Goal: Communication & Community: Answer question/provide support

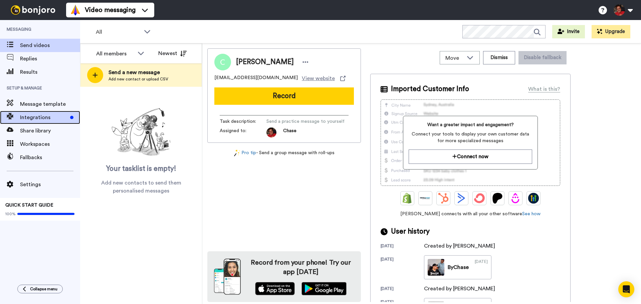
click at [15, 120] on span at bounding box center [10, 117] width 20 height 7
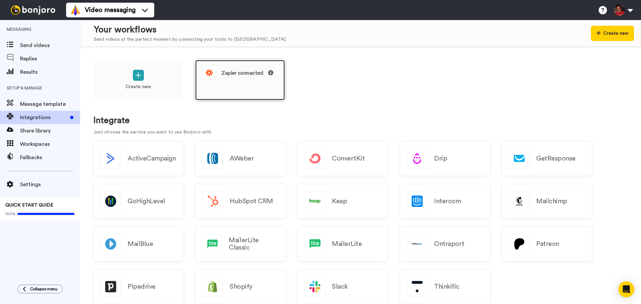
click at [240, 83] on div "Zapier connected" at bounding box center [239, 80] width 89 height 40
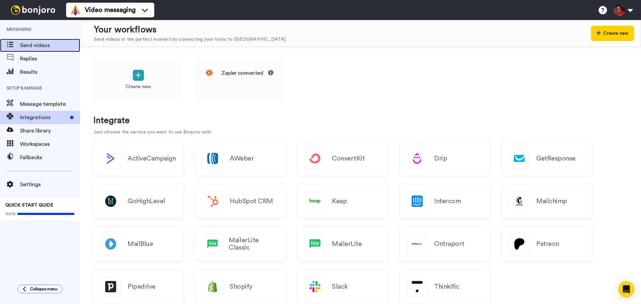
click at [23, 45] on span "Send videos" at bounding box center [50, 45] width 60 height 8
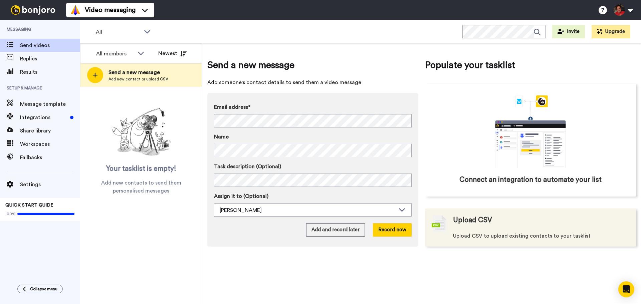
click at [484, 238] on span "Upload CSV to upload existing contacts to your tasklist" at bounding box center [522, 236] width 138 height 8
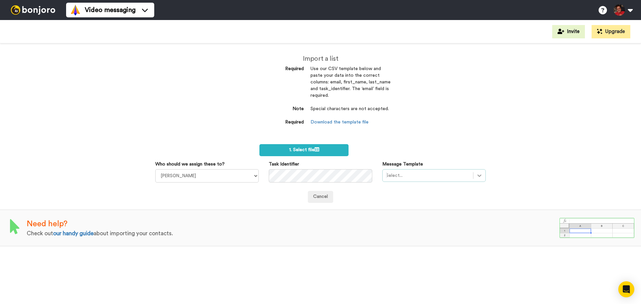
click at [480, 176] on icon at bounding box center [480, 176] width 4 height 2
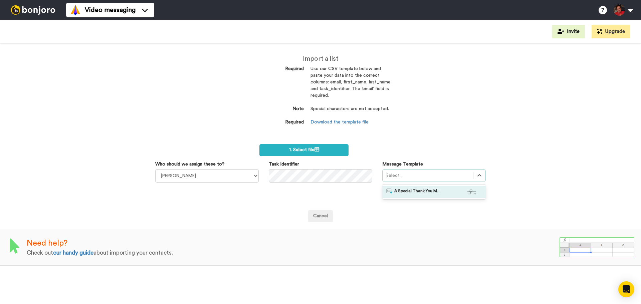
click at [451, 194] on div "A Special Thank You Message From Sunsets." at bounding box center [434, 192] width 96 height 7
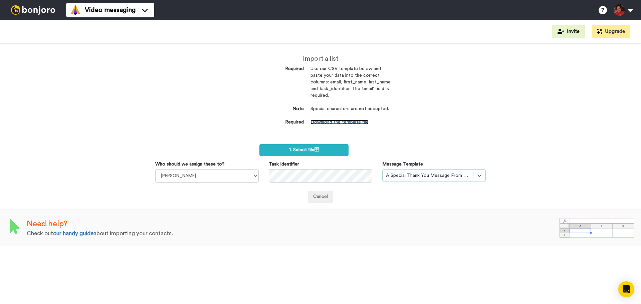
click at [340, 122] on link "Download the template file" at bounding box center [340, 122] width 58 height 5
click at [135, 101] on div "Import a list Required Use our CSV template below and paste your data into the …" at bounding box center [320, 173] width 641 height 261
click at [528, 93] on div "Import a list Required Use our CSV template below and paste your data into the …" at bounding box center [320, 173] width 641 height 261
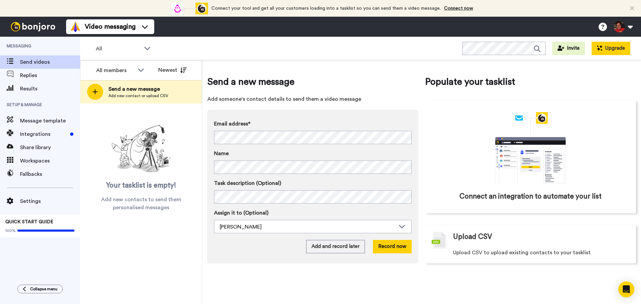
click at [615, 49] on button "Upgrade" at bounding box center [611, 48] width 39 height 13
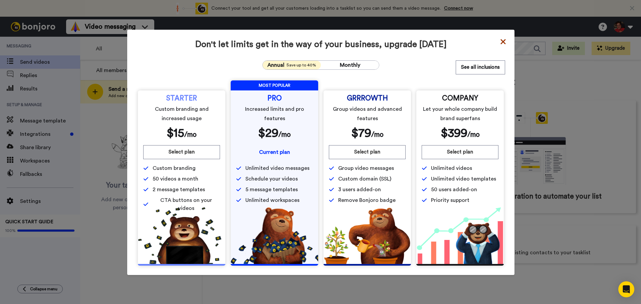
click at [504, 43] on icon at bounding box center [503, 42] width 7 height 8
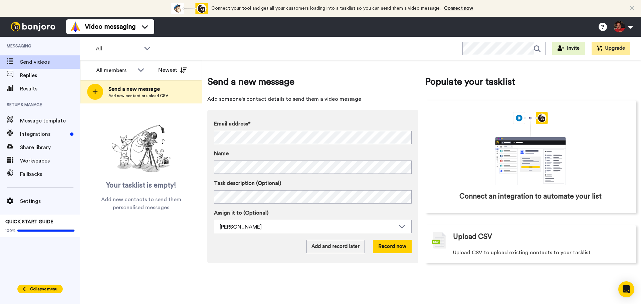
click at [34, 291] on span "Collapse menu" at bounding box center [43, 289] width 27 height 5
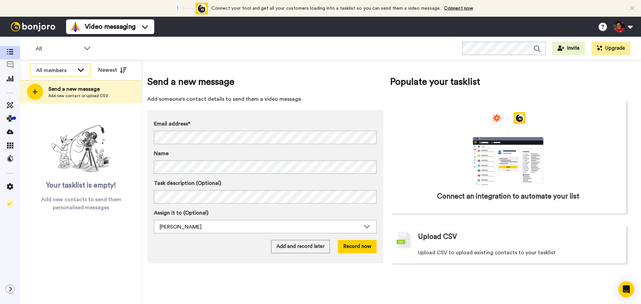
click at [70, 71] on div "All members" at bounding box center [55, 70] width 38 height 8
click at [64, 147] on img at bounding box center [81, 148] width 67 height 53
click at [566, 49] on button "Invite" at bounding box center [568, 48] width 33 height 13
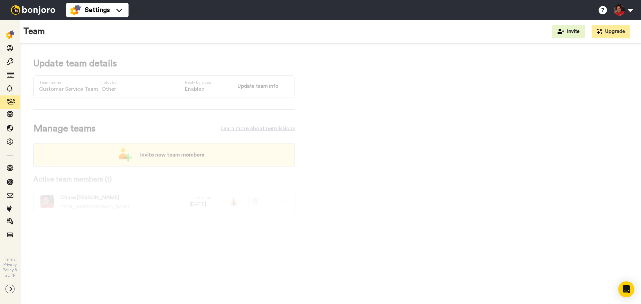
click at [191, 153] on span "Invite new team members" at bounding box center [172, 154] width 74 height 13
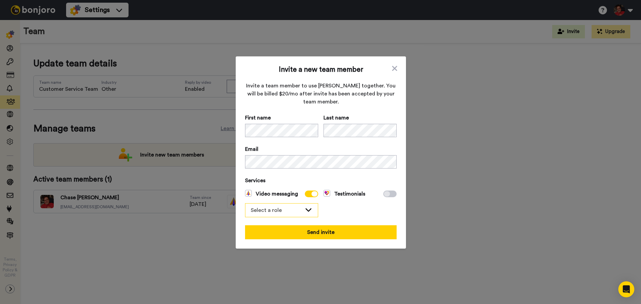
click at [293, 213] on div "Select a role" at bounding box center [276, 210] width 51 height 8
click at [263, 223] on span "Admin" at bounding box center [262, 225] width 27 height 8
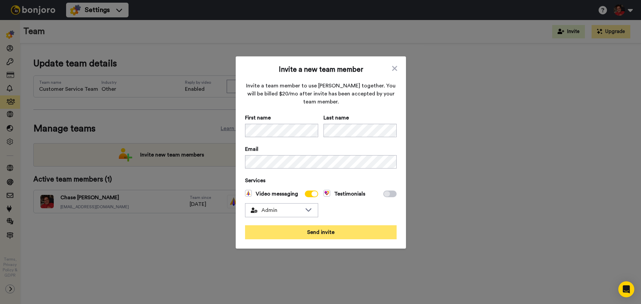
click at [323, 234] on button "Send invite" at bounding box center [321, 232] width 152 height 14
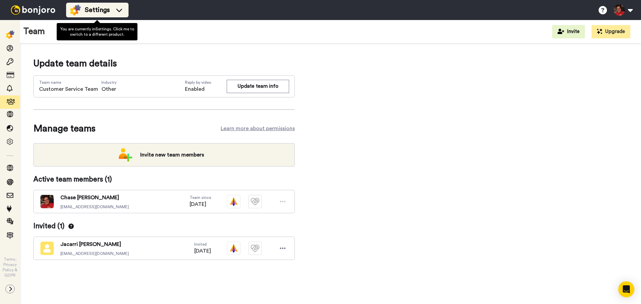
click at [101, 10] on span "Settings" at bounding box center [97, 9] width 25 height 9
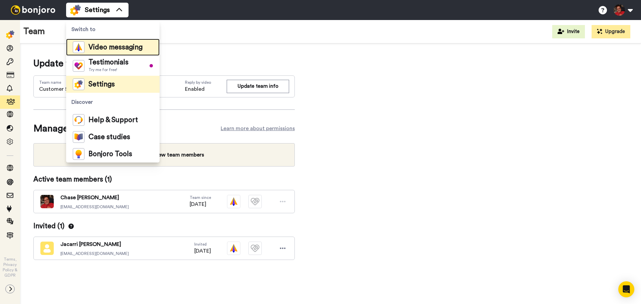
click at [109, 48] on span "Video messaging" at bounding box center [115, 47] width 54 height 7
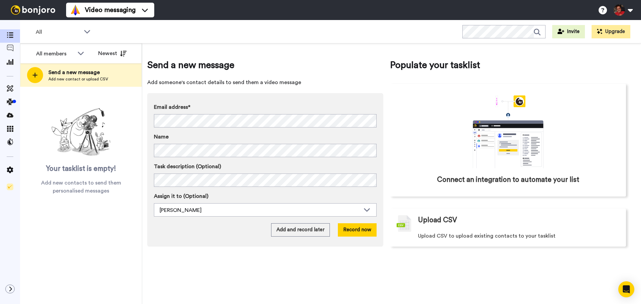
click at [366, 55] on div "Send a new message Add someone's contact details to send them a video message E…" at bounding box center [386, 152] width 479 height 208
click at [408, 39] on div "All WORKSPACES View all All Default Task List + Add a new workspace Invite Upgr…" at bounding box center [330, 31] width 621 height 23
click at [184, 225] on div "Add and record later Record now" at bounding box center [265, 229] width 223 height 13
click at [351, 230] on button "Record now" at bounding box center [357, 229] width 39 height 13
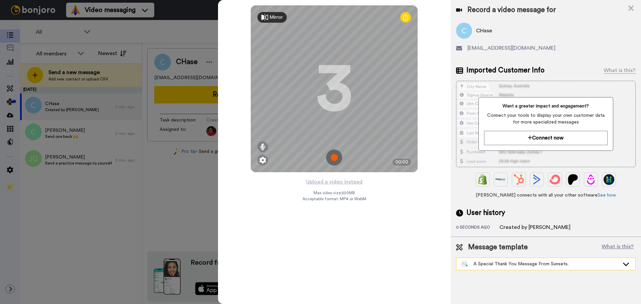
click at [611, 265] on div "A Special Thank You Message From Sunsets." at bounding box center [541, 264] width 158 height 7
click at [368, 252] on div "Mirror Redo 3 00:00 Upload a video instead Max video size: 500 MB Acceptable fo…" at bounding box center [334, 152] width 233 height 304
click at [633, 8] on icon at bounding box center [631, 8] width 7 height 8
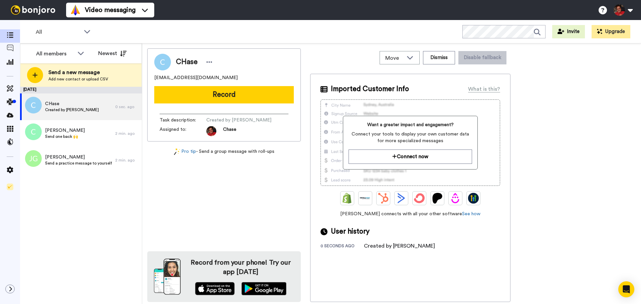
click at [254, 188] on div "CHase chasestgr@gmail.com Record Task description : Created by Chase Stager Ass…" at bounding box center [224, 175] width 154 height 254
click at [206, 60] on icon at bounding box center [209, 62] width 6 height 7
click at [227, 104] on li "Dismiss" at bounding box center [228, 101] width 48 height 9
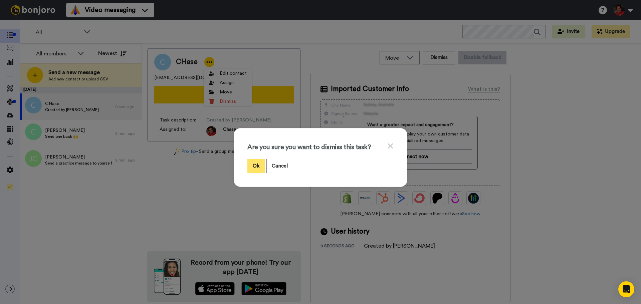
click at [251, 165] on button "Ok" at bounding box center [255, 166] width 17 height 14
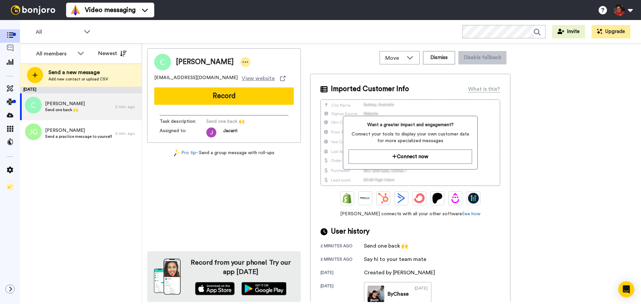
click at [242, 60] on icon at bounding box center [245, 62] width 6 height 7
click at [246, 101] on li "Dismiss" at bounding box center [249, 101] width 48 height 9
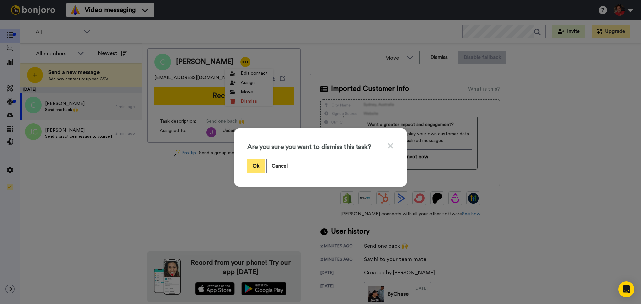
click at [254, 164] on button "Ok" at bounding box center [255, 166] width 17 height 14
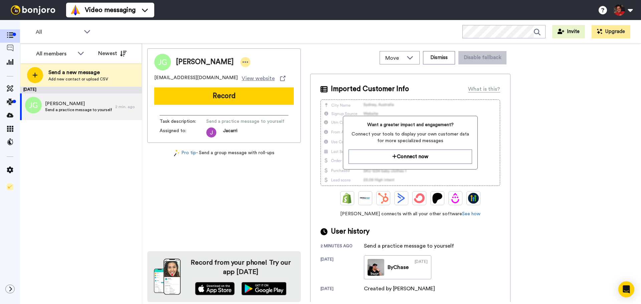
click at [242, 62] on icon at bounding box center [245, 62] width 6 height 7
drag, startPoint x: 250, startPoint y: 103, endPoint x: 260, endPoint y: 159, distance: 57.5
click at [260, 159] on body "Video messaging Switch to Video messaging Testimonials Try me for free! Setting…" at bounding box center [320, 152] width 641 height 304
click at [225, 186] on div "Jacarri Gilmore jacarri@sunsets.com View website Record Task description : Send…" at bounding box center [224, 175] width 154 height 254
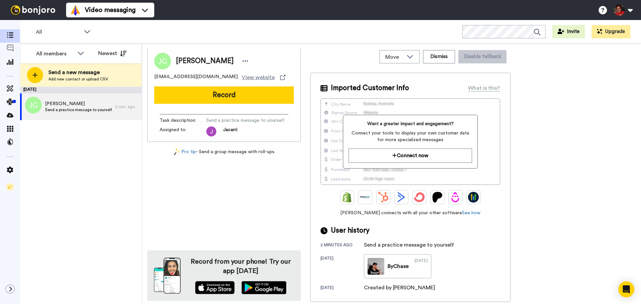
click at [581, 180] on div "Jacarri Gilmore jacarri@sunsets.com View website Record Task description : Send…" at bounding box center [391, 175] width 489 height 254
click at [12, 291] on icon at bounding box center [10, 289] width 4 height 5
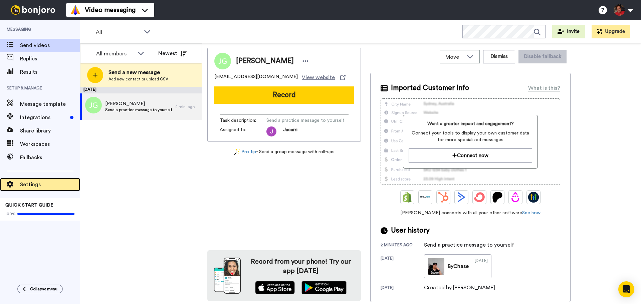
click at [32, 185] on span "Settings" at bounding box center [50, 185] width 60 height 8
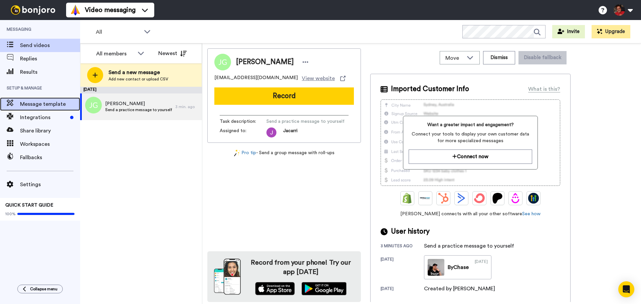
click at [31, 108] on span "Message template" at bounding box center [50, 104] width 60 height 8
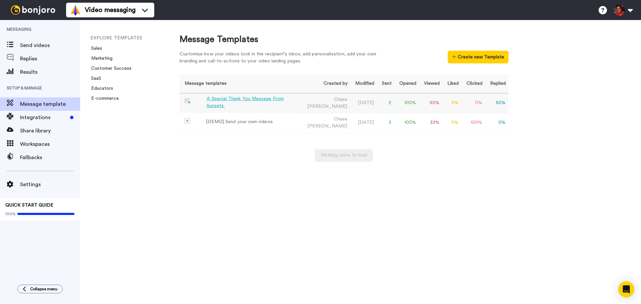
click at [229, 102] on div "A Special Thank You Message From Sunsets." at bounding box center [249, 103] width 84 height 14
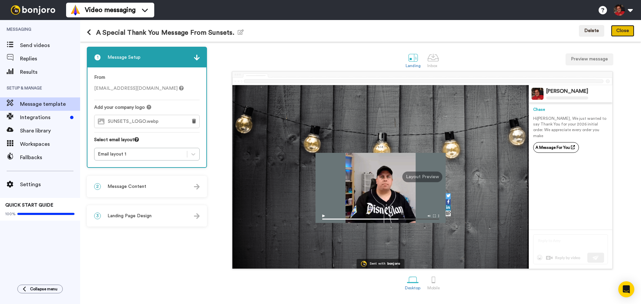
click at [625, 29] on button "Close" at bounding box center [622, 31] width 23 height 12
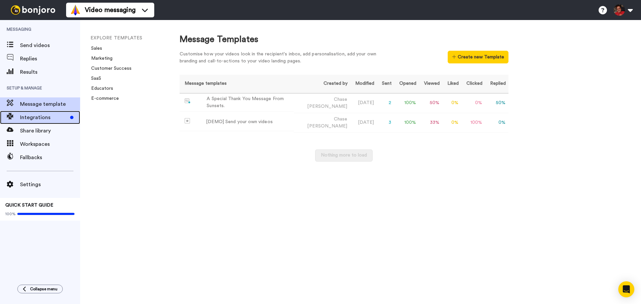
click at [34, 116] on span "Integrations" at bounding box center [43, 118] width 47 height 8
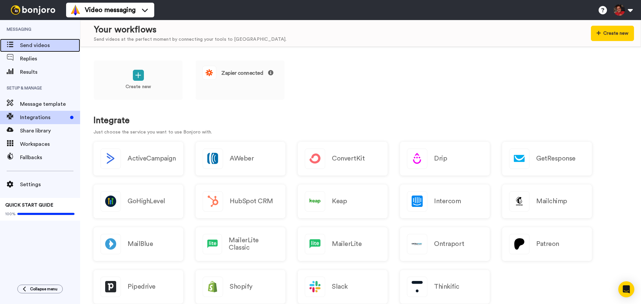
click at [25, 45] on span "Send videos" at bounding box center [50, 45] width 60 height 8
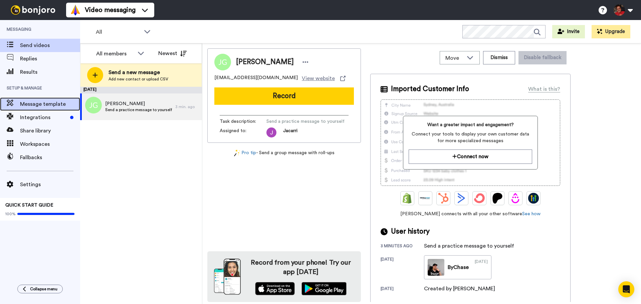
click at [45, 105] on span "Message template" at bounding box center [50, 104] width 60 height 8
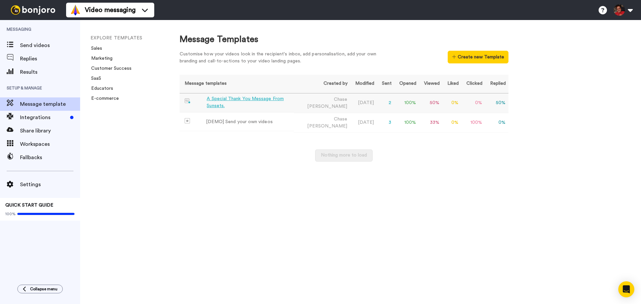
click at [254, 103] on div "A Special Thank You Message From Sunsets." at bounding box center [249, 103] width 84 height 14
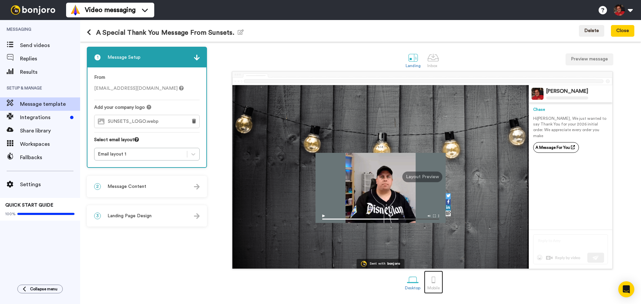
click at [436, 283] on div at bounding box center [434, 280] width 12 height 12
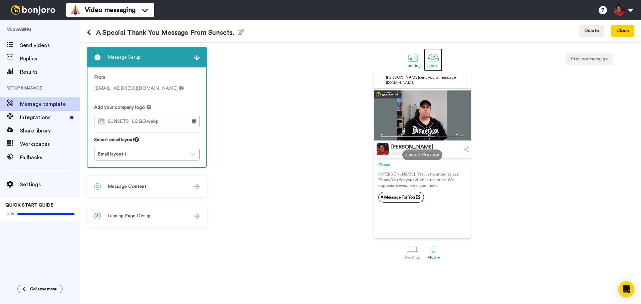
click at [435, 58] on div at bounding box center [433, 58] width 12 height 12
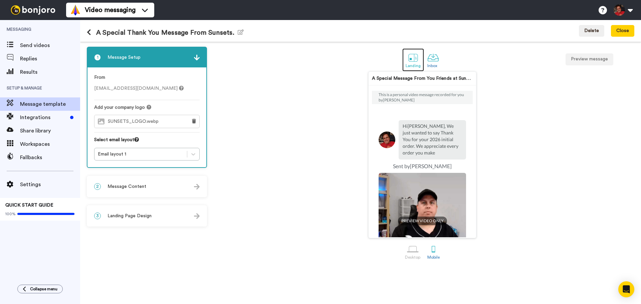
click at [411, 57] on div at bounding box center [413, 58] width 12 height 12
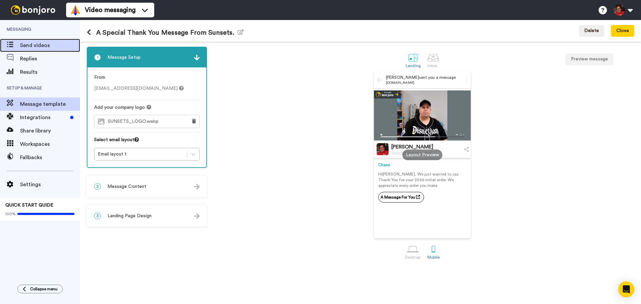
click at [28, 47] on span "Send videos" at bounding box center [50, 45] width 60 height 8
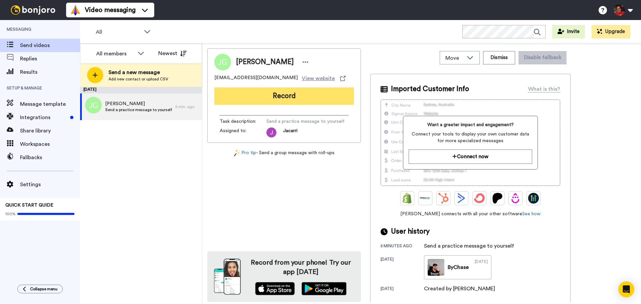
click at [268, 94] on button "Record" at bounding box center [284, 95] width 140 height 17
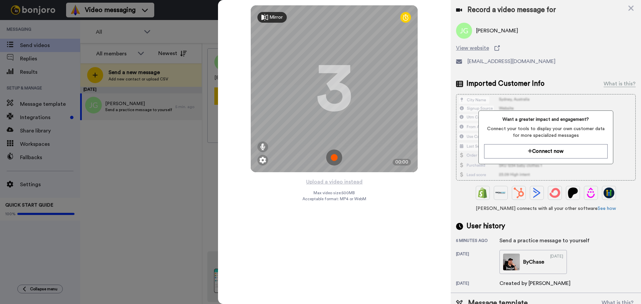
click at [332, 155] on img at bounding box center [334, 158] width 16 height 16
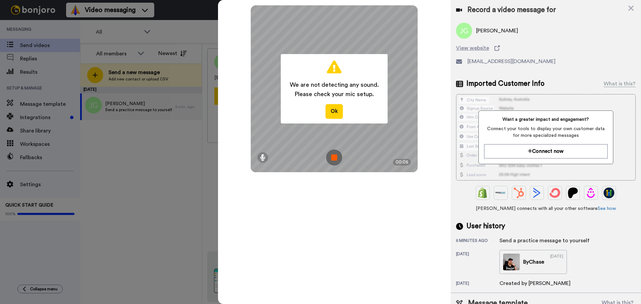
click at [333, 156] on img at bounding box center [334, 158] width 16 height 16
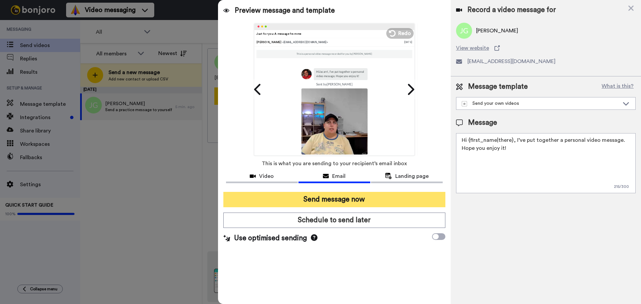
click at [333, 200] on button "Send message now" at bounding box center [334, 199] width 222 height 15
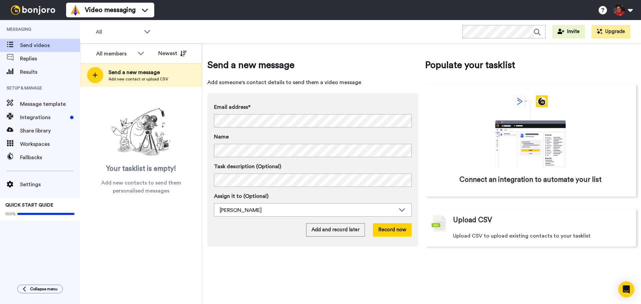
click at [366, 66] on span "Send a new message" at bounding box center [312, 64] width 211 height 13
click at [340, 274] on div "Send a new message Add someone's contact details to send them a video message E…" at bounding box center [421, 173] width 439 height 261
click at [172, 243] on div "All members All members Chase Stager Jacarri Gilmore Newest Send a new message …" at bounding box center [141, 173] width 122 height 261
click at [41, 288] on span "Collapse menu" at bounding box center [43, 289] width 27 height 5
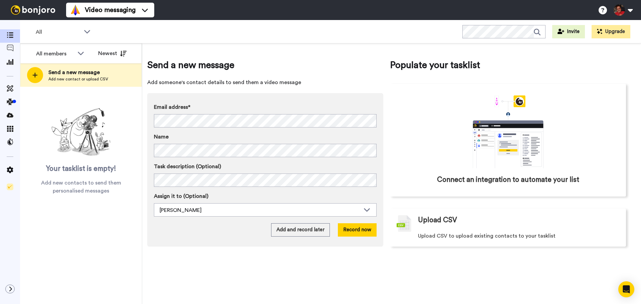
click at [111, 261] on div "All members Newest Send a new message Add new contact or upload CSV Your taskli…" at bounding box center [81, 173] width 122 height 261
click at [55, 241] on div "All members Newest Send a new message Add new contact or upload CSV Your taskli…" at bounding box center [81, 173] width 122 height 261
click at [13, 87] on icon at bounding box center [10, 88] width 7 height 7
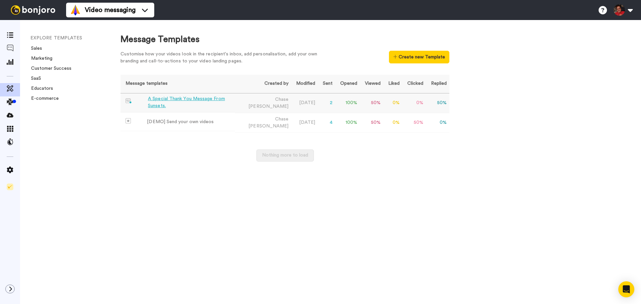
click at [182, 99] on div "A Special Thank You Message From Sunsets." at bounding box center [190, 103] width 84 height 14
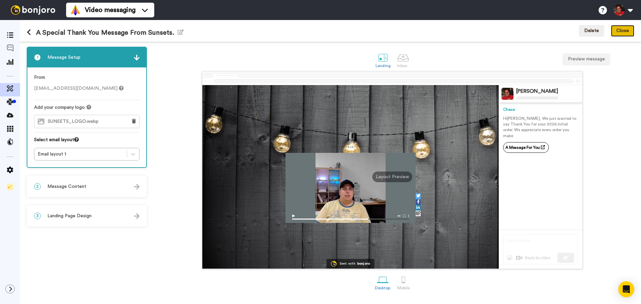
click at [618, 31] on button "Close" at bounding box center [622, 31] width 23 height 12
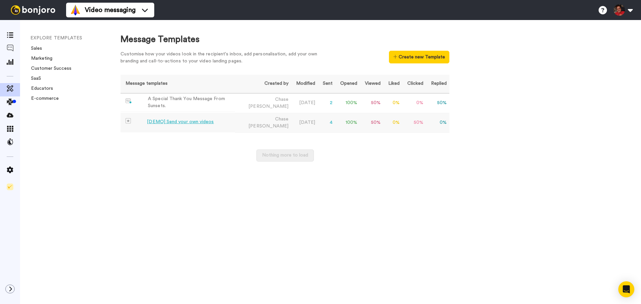
click at [150, 120] on div "[DEMO] Send your own videos" at bounding box center [180, 122] width 67 height 7
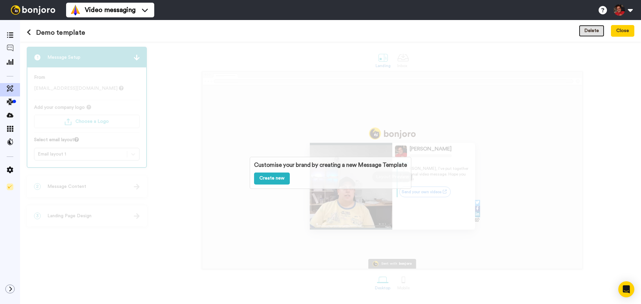
click at [582, 28] on button "Delete" at bounding box center [591, 31] width 25 height 12
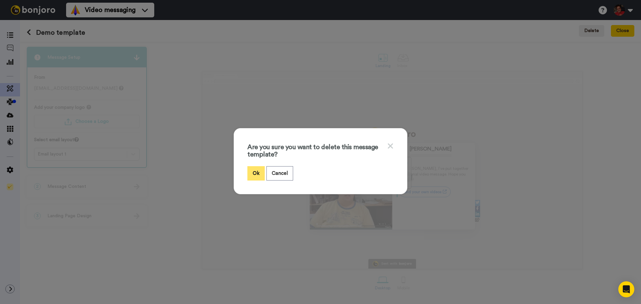
click at [251, 170] on button "Ok" at bounding box center [255, 173] width 17 height 14
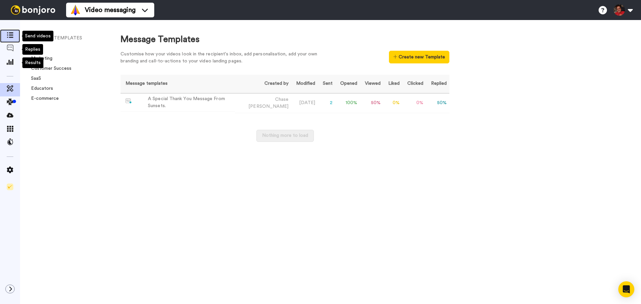
click at [12, 37] on icon at bounding box center [10, 35] width 7 height 6
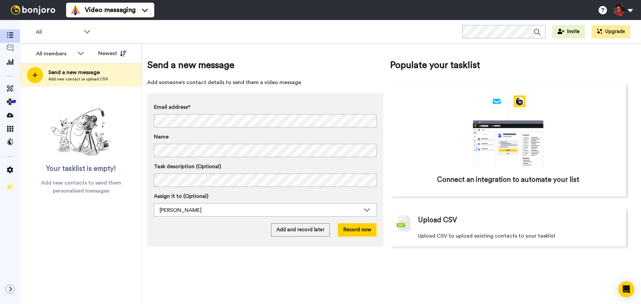
click at [293, 32] on div "All WORKSPACES View all All Default Task List + Add a new workspace Invite Upgr…" at bounding box center [330, 31] width 621 height 23
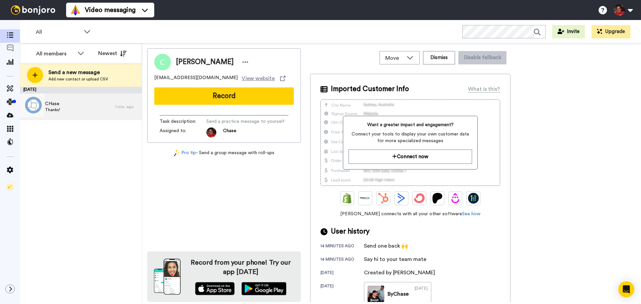
click at [70, 109] on div "CHase Thanks!" at bounding box center [67, 107] width 95 height 27
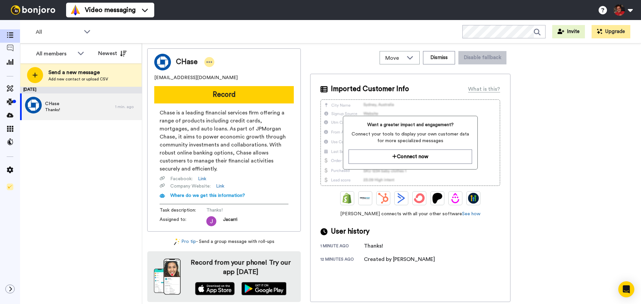
click at [211, 61] on icon at bounding box center [210, 61] width 6 height 1
click at [213, 72] on icon at bounding box center [211, 73] width 5 height 5
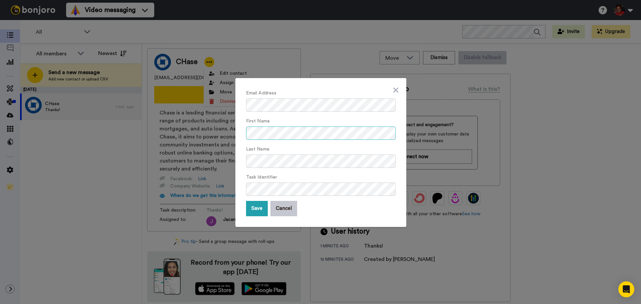
click at [220, 133] on div "Email Address First Name Last Name Task Identifier Save Cancel" at bounding box center [320, 152] width 641 height 304
click at [260, 211] on button "Save" at bounding box center [257, 208] width 22 height 15
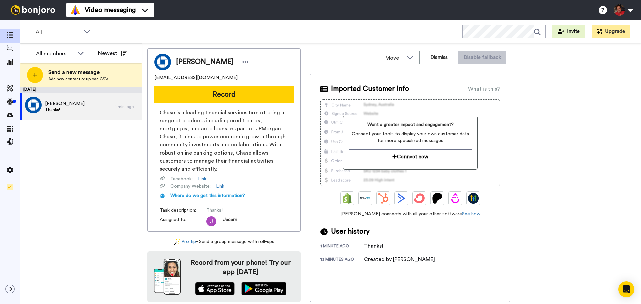
click at [259, 67] on div "[PERSON_NAME]" at bounding box center [224, 62] width 140 height 17
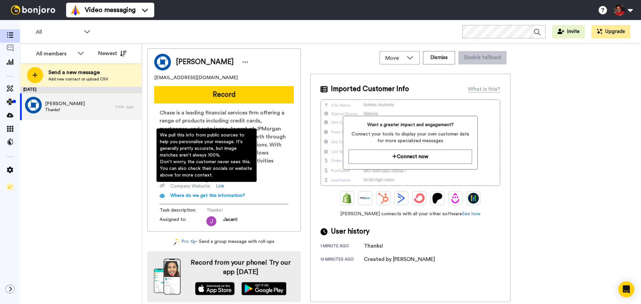
click at [218, 193] on span "Where do we get this information?" at bounding box center [207, 195] width 75 height 5
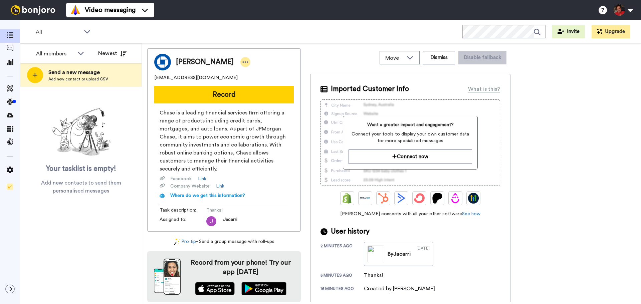
click at [242, 63] on icon at bounding box center [245, 62] width 6 height 7
click at [249, 100] on li "Dismiss" at bounding box center [249, 101] width 48 height 9
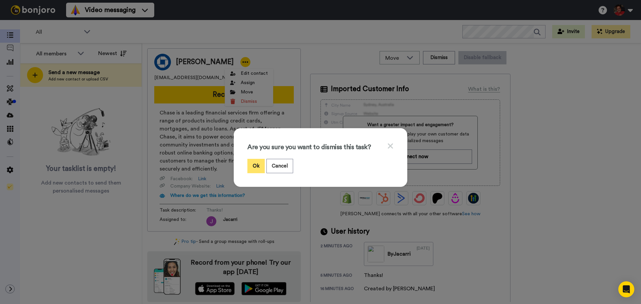
click at [253, 164] on button "Ok" at bounding box center [255, 166] width 17 height 14
